Goal: Task Accomplishment & Management: Manage account settings

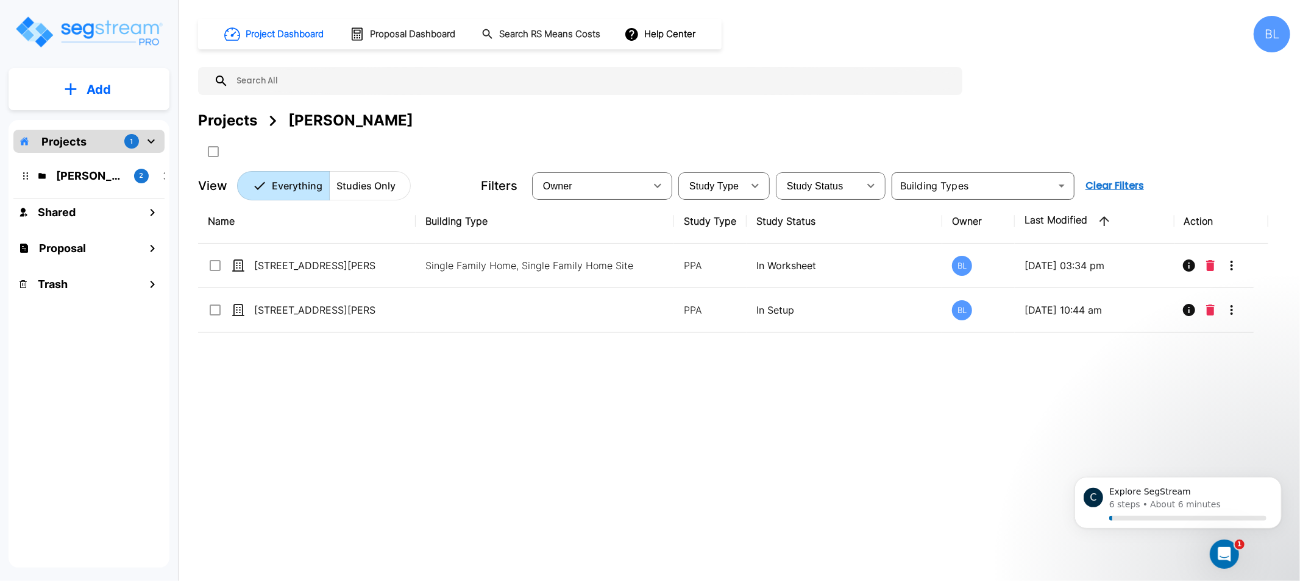
drag, startPoint x: 501, startPoint y: 394, endPoint x: 356, endPoint y: 385, distance: 145.3
click at [356, 385] on div "Name Building Type Study Type Study Status Owner Last Modified Action 8313 Glen…" at bounding box center [733, 379] width 1070 height 360
drag, startPoint x: 352, startPoint y: 383, endPoint x: 522, endPoint y: 371, distance: 169.9
click at [291, 397] on div "Name Building Type Study Type Study Status Owner Last Modified Action 8313 Glen…" at bounding box center [733, 379] width 1070 height 360
drag, startPoint x: 604, startPoint y: 386, endPoint x: 553, endPoint y: 379, distance: 51.6
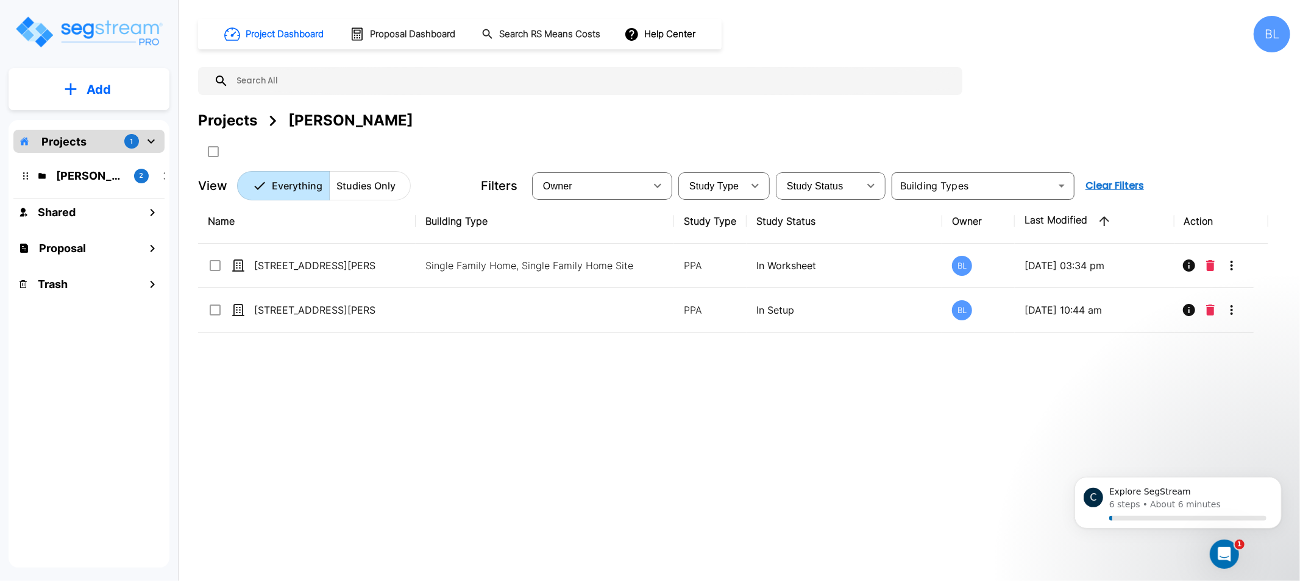
click at [553, 379] on div "Name Building Type Study Type Study Status Owner Last Modified Action 8313 Glen…" at bounding box center [733, 379] width 1070 height 360
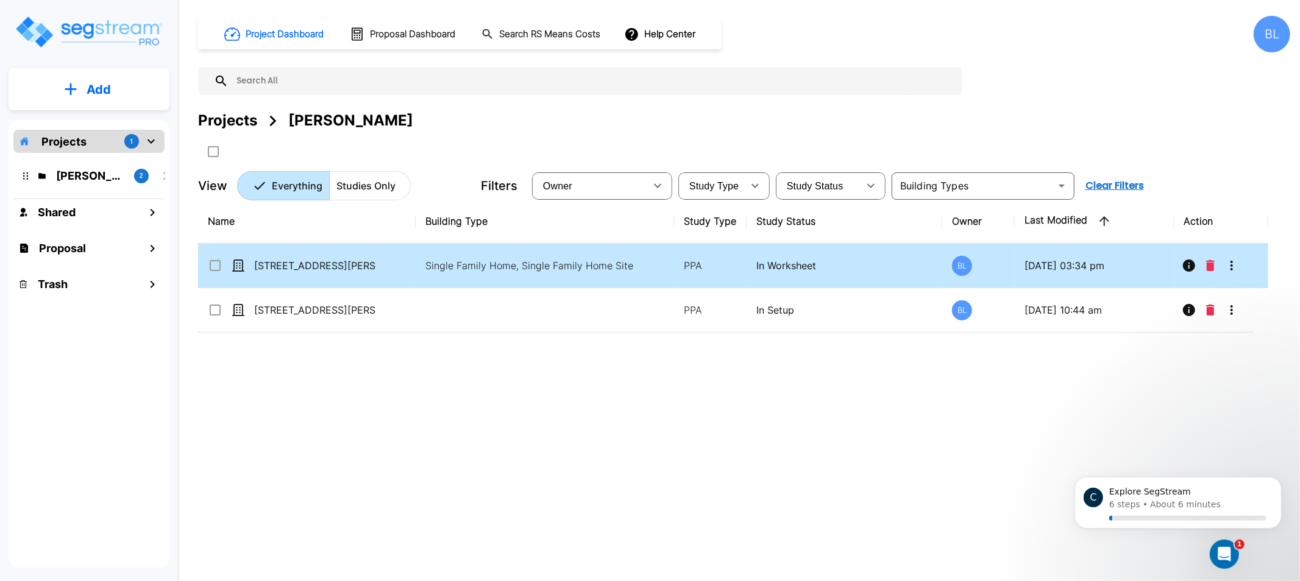
click at [814, 263] on p "In Worksheet" at bounding box center [844, 265] width 176 height 15
checkbox input "true"
click at [814, 263] on p "In Worksheet" at bounding box center [844, 265] width 176 height 15
drag, startPoint x: 831, startPoint y: 349, endPoint x: 713, endPoint y: 366, distance: 118.9
click at [717, 367] on div "Name Building Type Study Type Study Status Owner Last Modified Action 8313 Glen…" at bounding box center [733, 379] width 1070 height 360
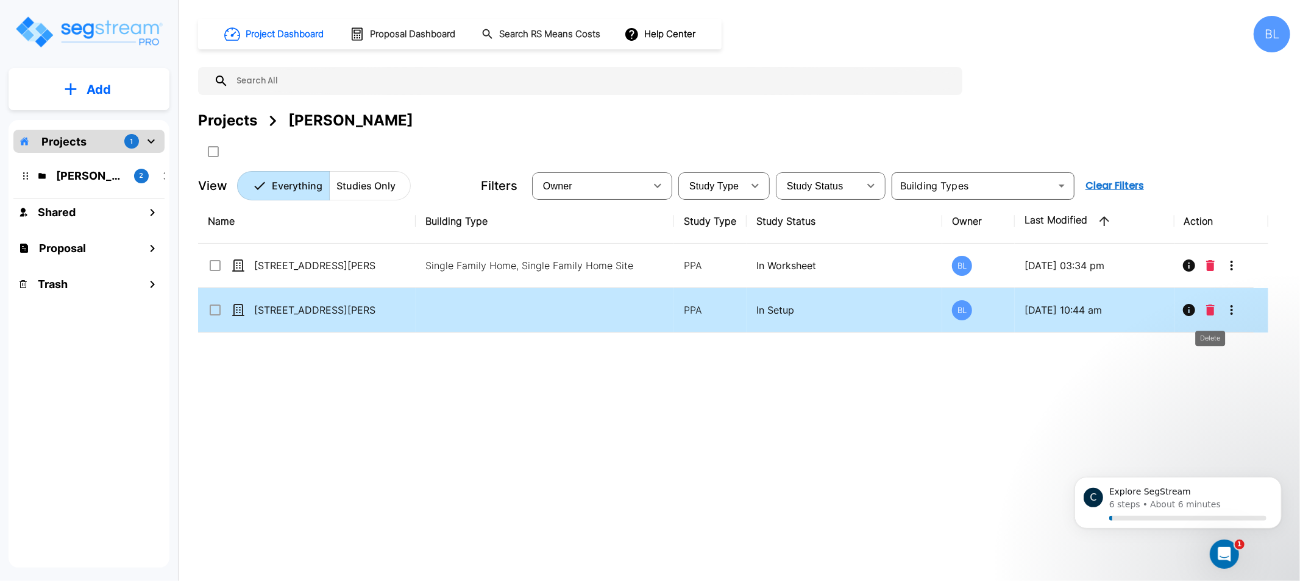
click at [1209, 307] on icon "Delete" at bounding box center [1210, 310] width 9 height 11
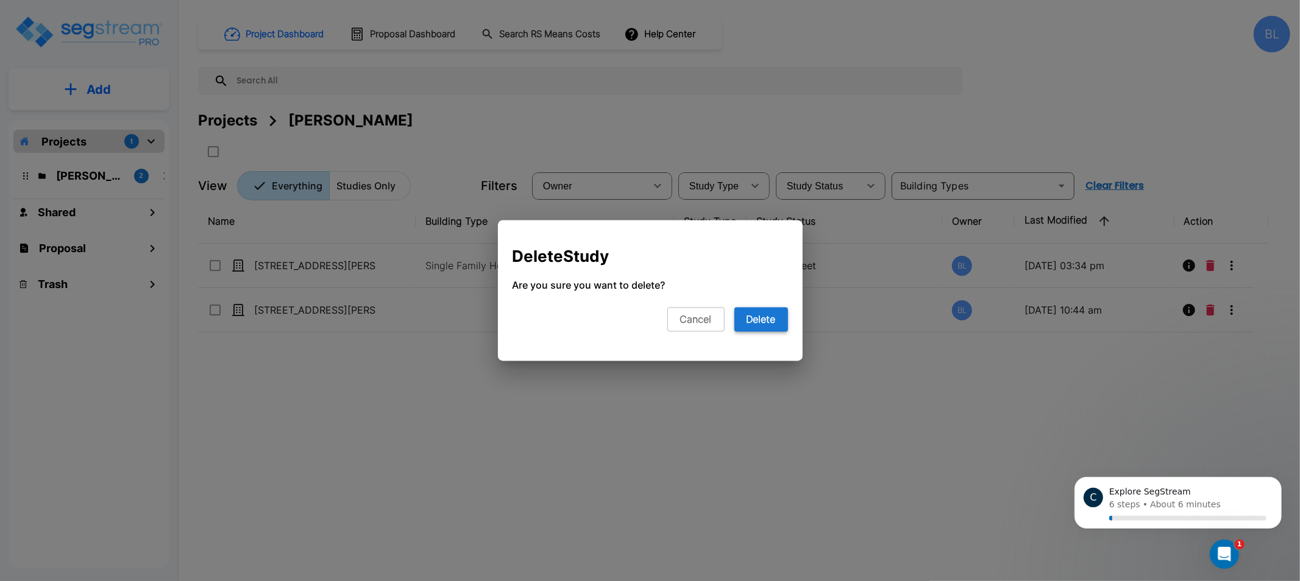
click at [753, 311] on button "Delete" at bounding box center [761, 320] width 54 height 24
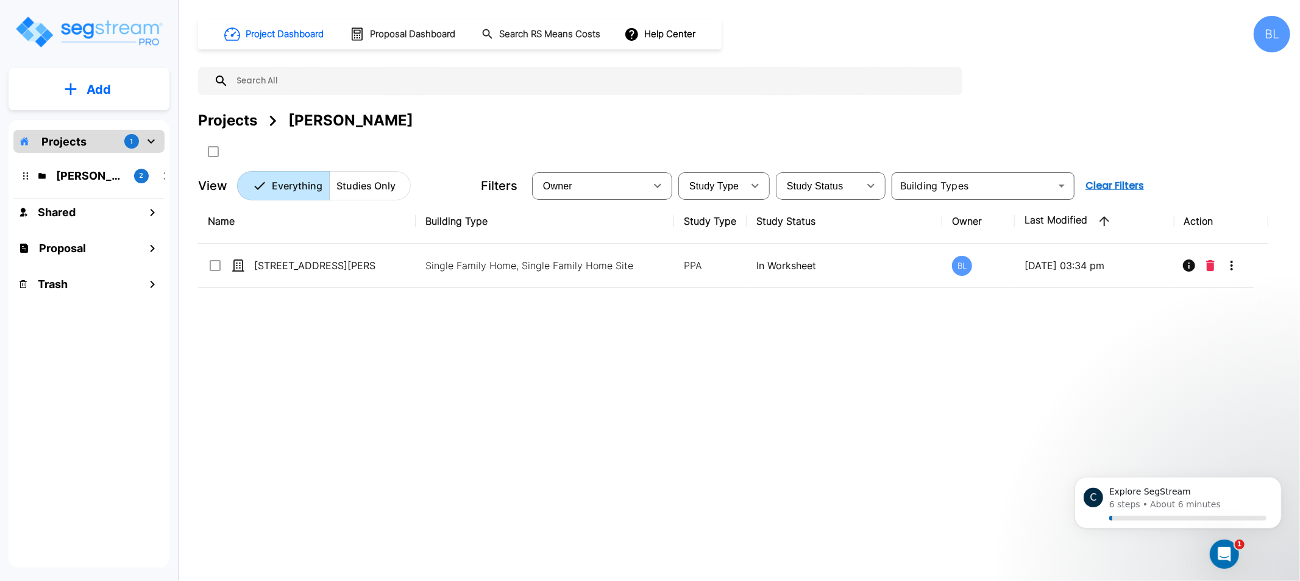
drag, startPoint x: 605, startPoint y: 397, endPoint x: 571, endPoint y: 396, distance: 34.1
drag, startPoint x: 571, startPoint y: 396, endPoint x: 390, endPoint y: 378, distance: 181.9
click at [405, 385] on div "Name Building Type Study Type Study Status Owner Last Modified Action 8313 Glen…" at bounding box center [733, 379] width 1070 height 360
click at [88, 88] on p "Add" at bounding box center [99, 89] width 24 height 18
click at [104, 157] on p "Add Study" at bounding box center [96, 158] width 49 height 15
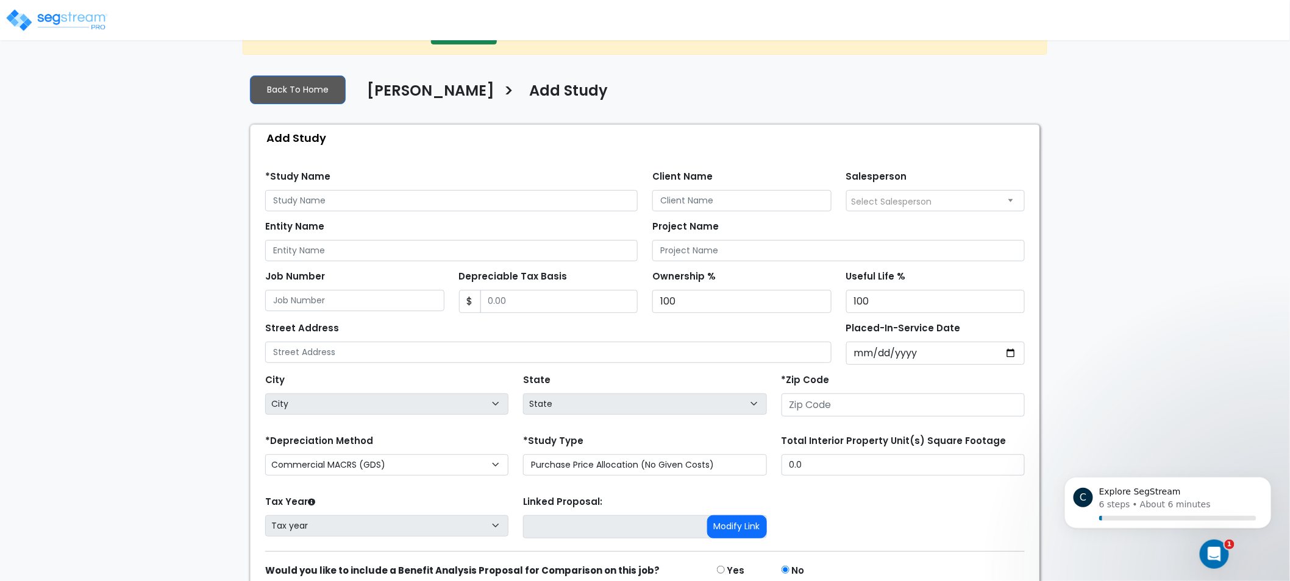
drag, startPoint x: 685, startPoint y: 136, endPoint x: 666, endPoint y: 203, distance: 69.6
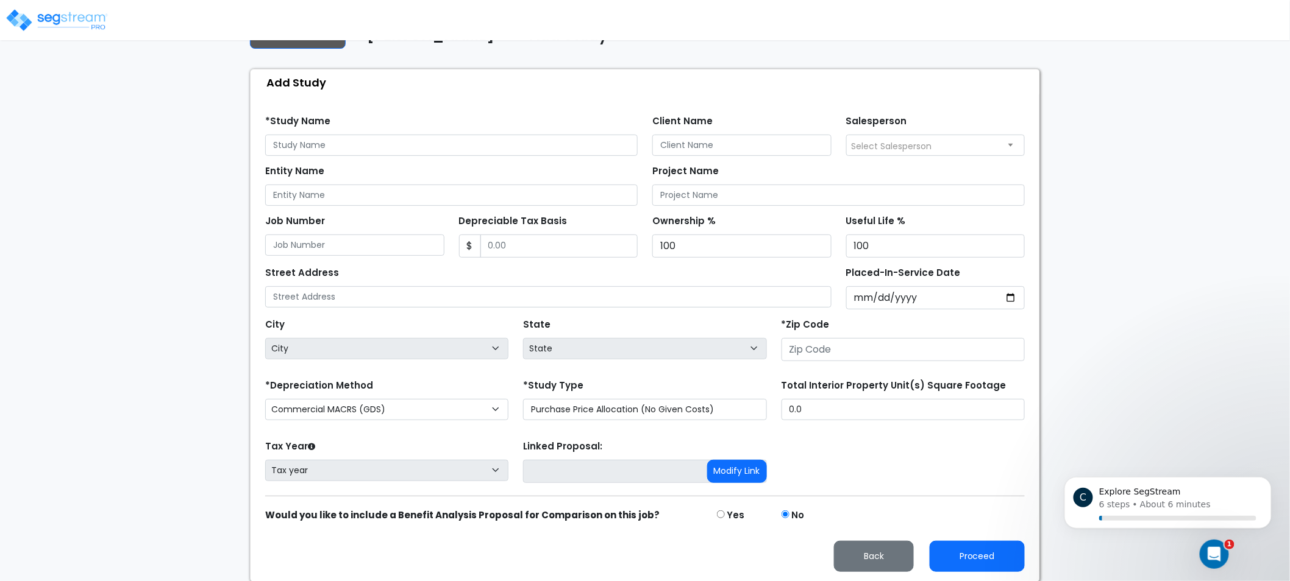
drag, startPoint x: 777, startPoint y: 93, endPoint x: 767, endPoint y: 87, distance: 12.0
drag, startPoint x: 767, startPoint y: 87, endPoint x: 740, endPoint y: 85, distance: 26.3
click at [740, 85] on div "Add Study" at bounding box center [648, 82] width 782 height 26
drag, startPoint x: 740, startPoint y: 85, endPoint x: 728, endPoint y: 83, distance: 12.3
drag, startPoint x: 728, startPoint y: 83, endPoint x: 679, endPoint y: 78, distance: 49.1
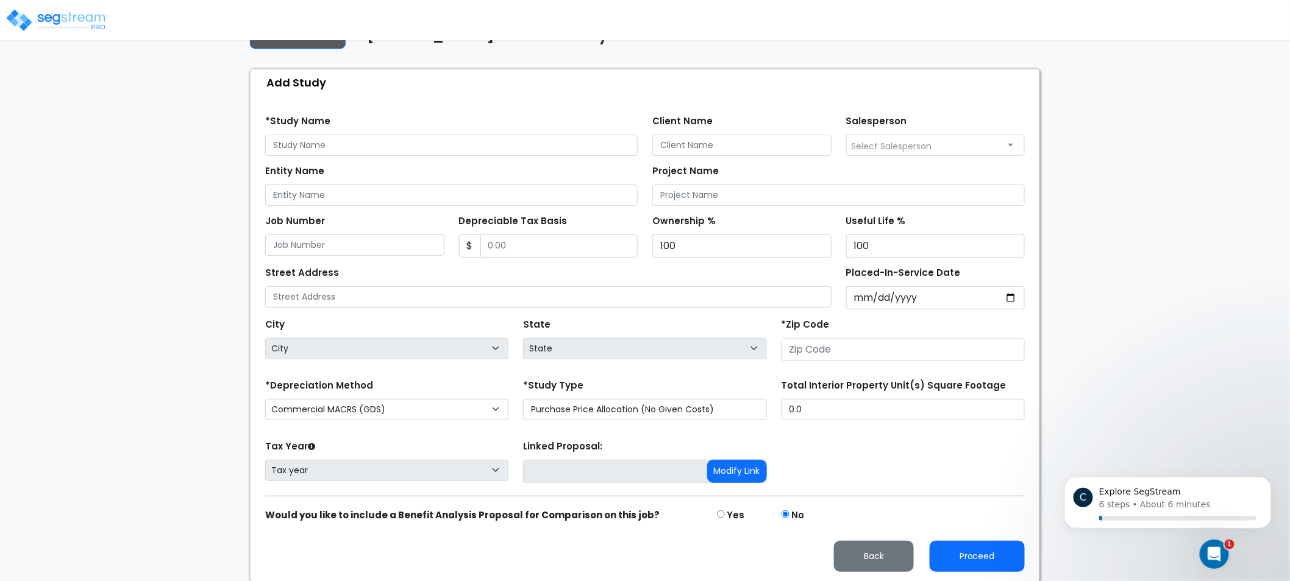
click at [679, 78] on div "Add Study" at bounding box center [648, 82] width 782 height 26
drag, startPoint x: 874, startPoint y: 397, endPoint x: 874, endPoint y: 406, distance: 8.5
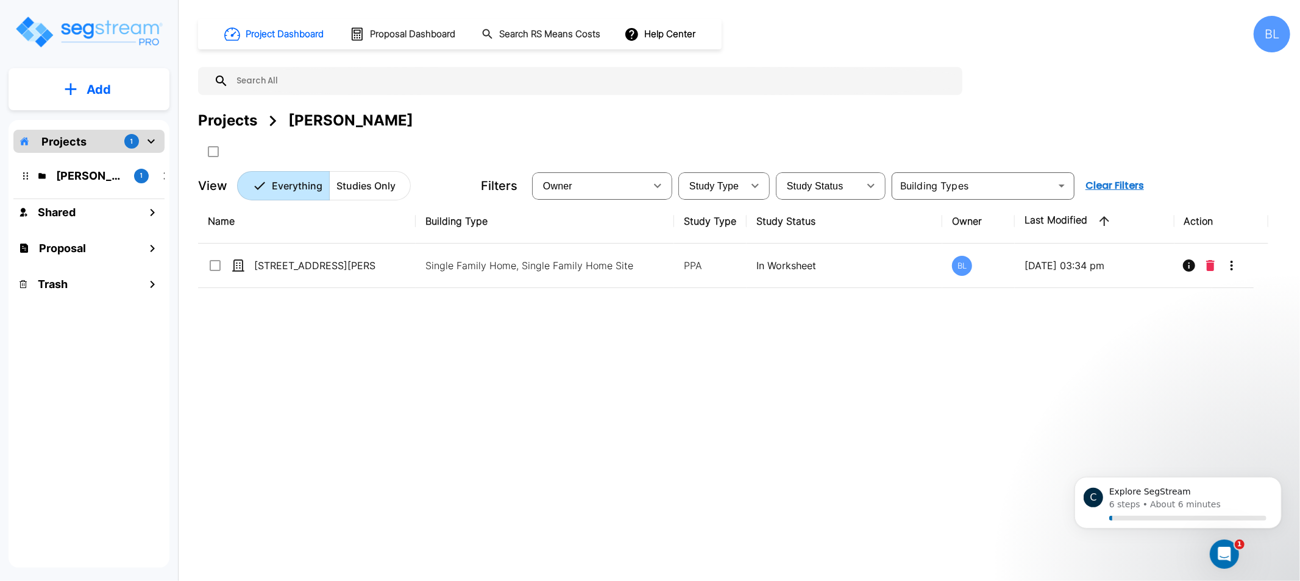
drag, startPoint x: 979, startPoint y: 391, endPoint x: 739, endPoint y: 366, distance: 242.0
click at [739, 366] on div "Name Building Type Study Type Study Status Owner Last Modified Action [STREET_A…" at bounding box center [733, 379] width 1070 height 360
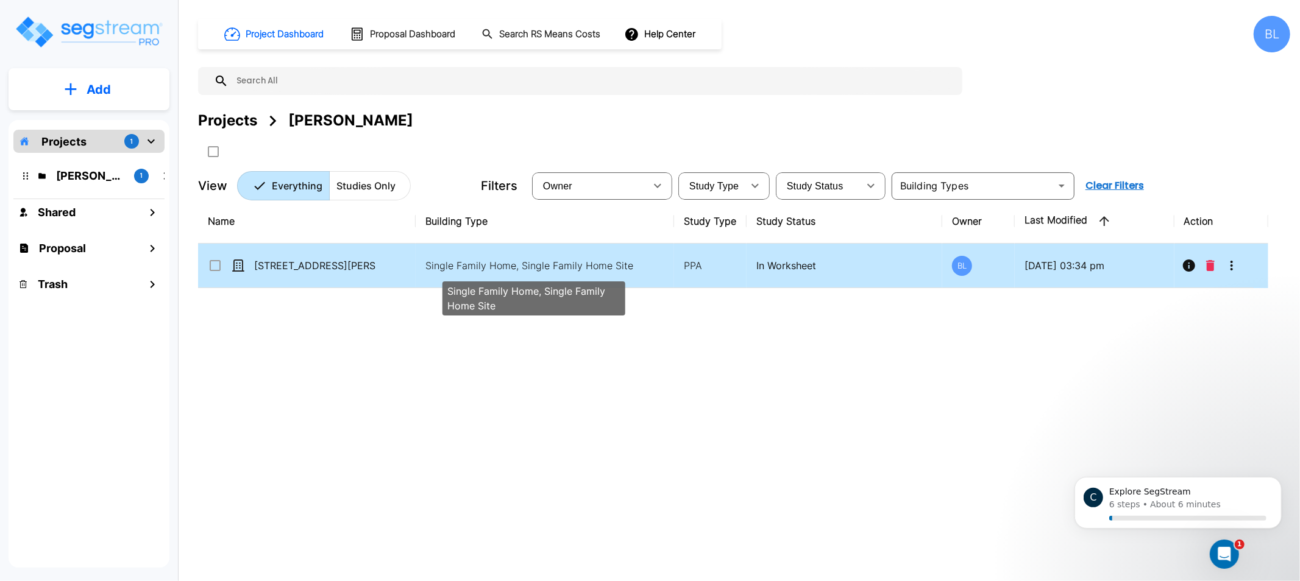
click at [614, 269] on p "Single Family Home, Single Family Home Site" at bounding box center [534, 265] width 218 height 15
checkbox input "true"
click at [614, 269] on p "Single Family Home, Single Family Home Site" at bounding box center [534, 265] width 218 height 15
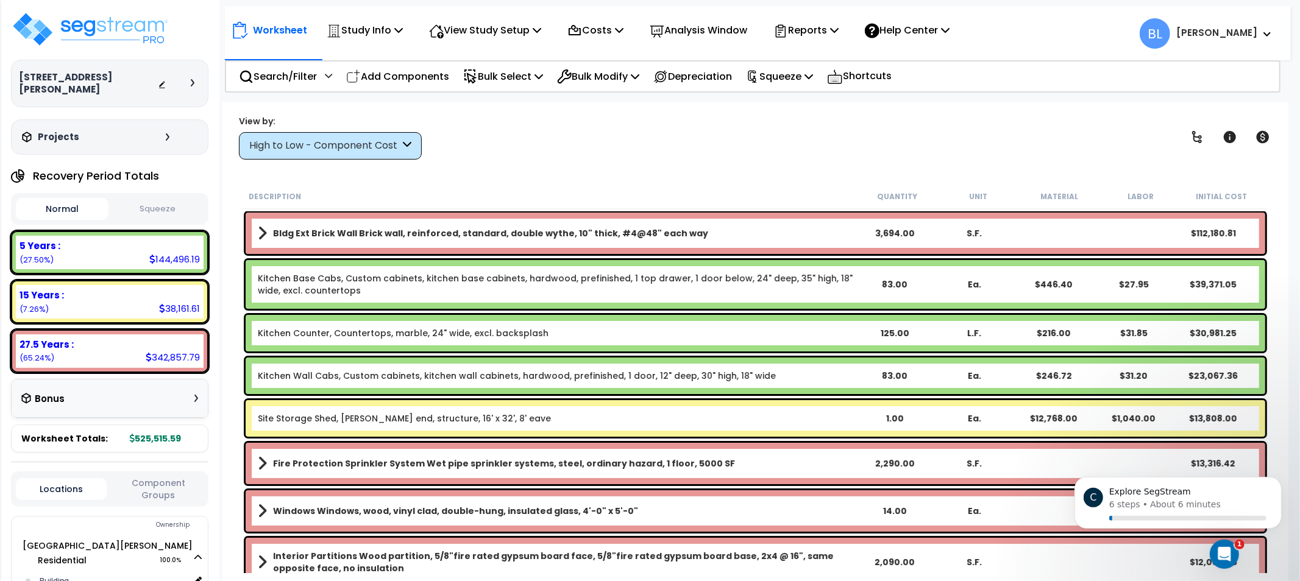
click at [29, 164] on div "Recovery Period Totals" at bounding box center [85, 176] width 148 height 24
